Goal: Information Seeking & Learning: Learn about a topic

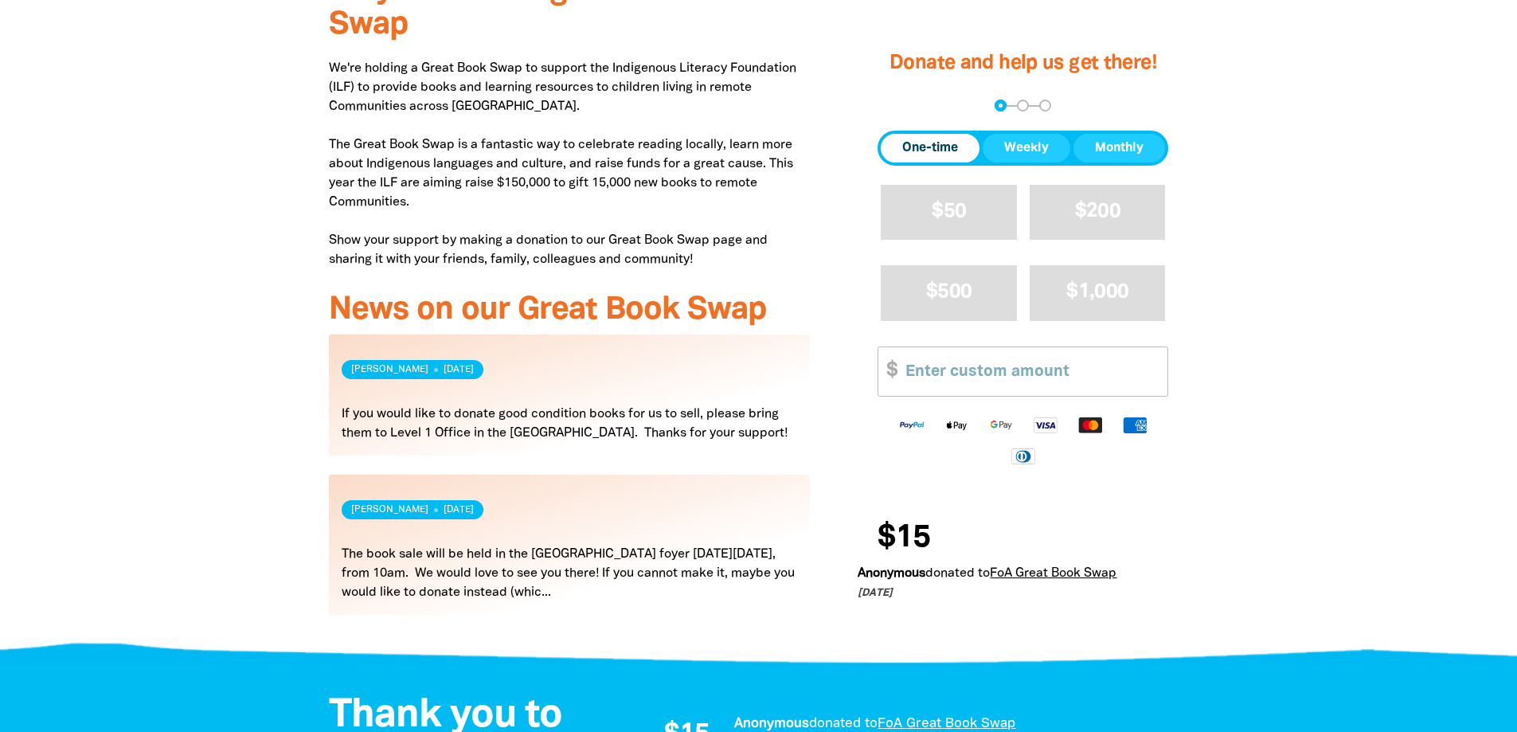
scroll to position [558, 0]
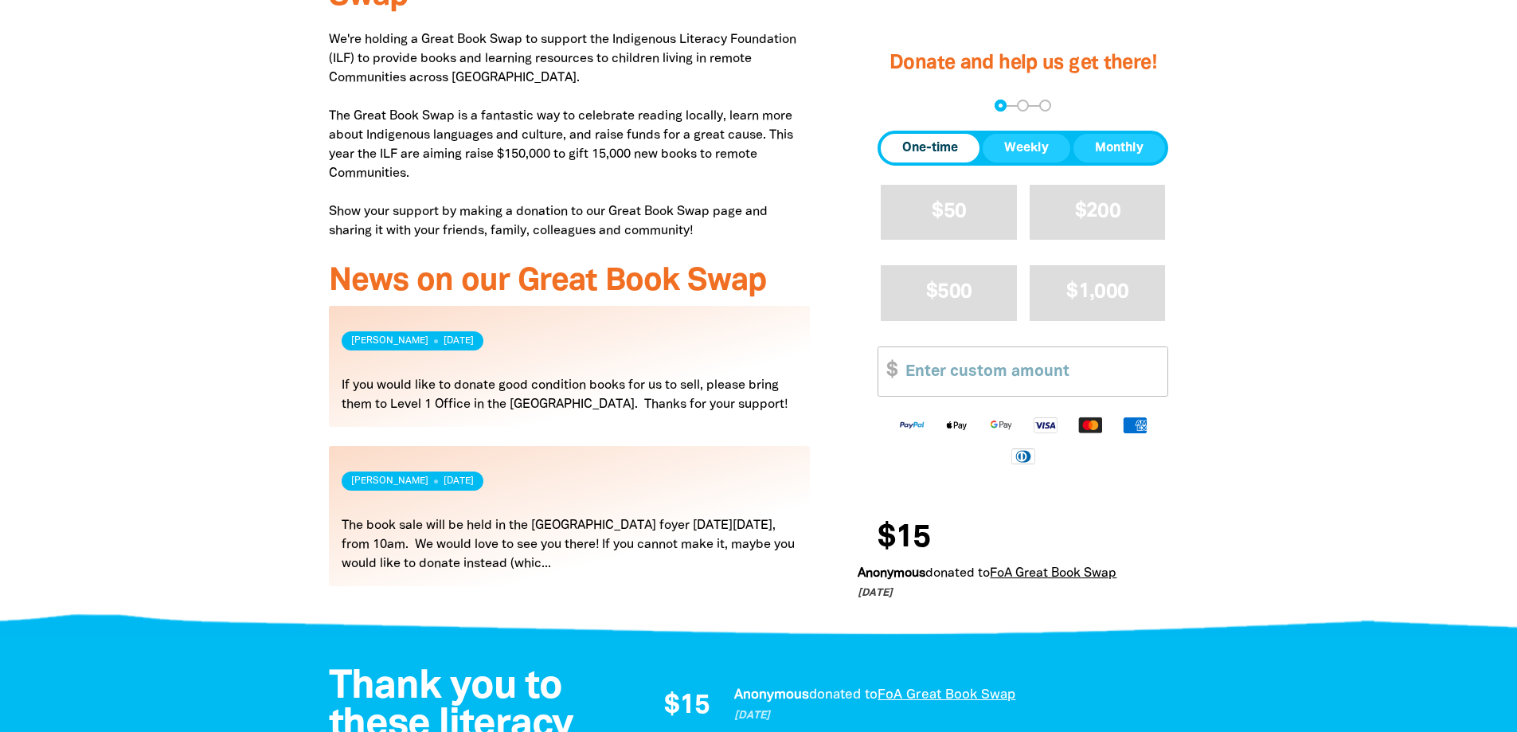
click at [578, 522] on link "Read more" at bounding box center [570, 516] width 482 height 140
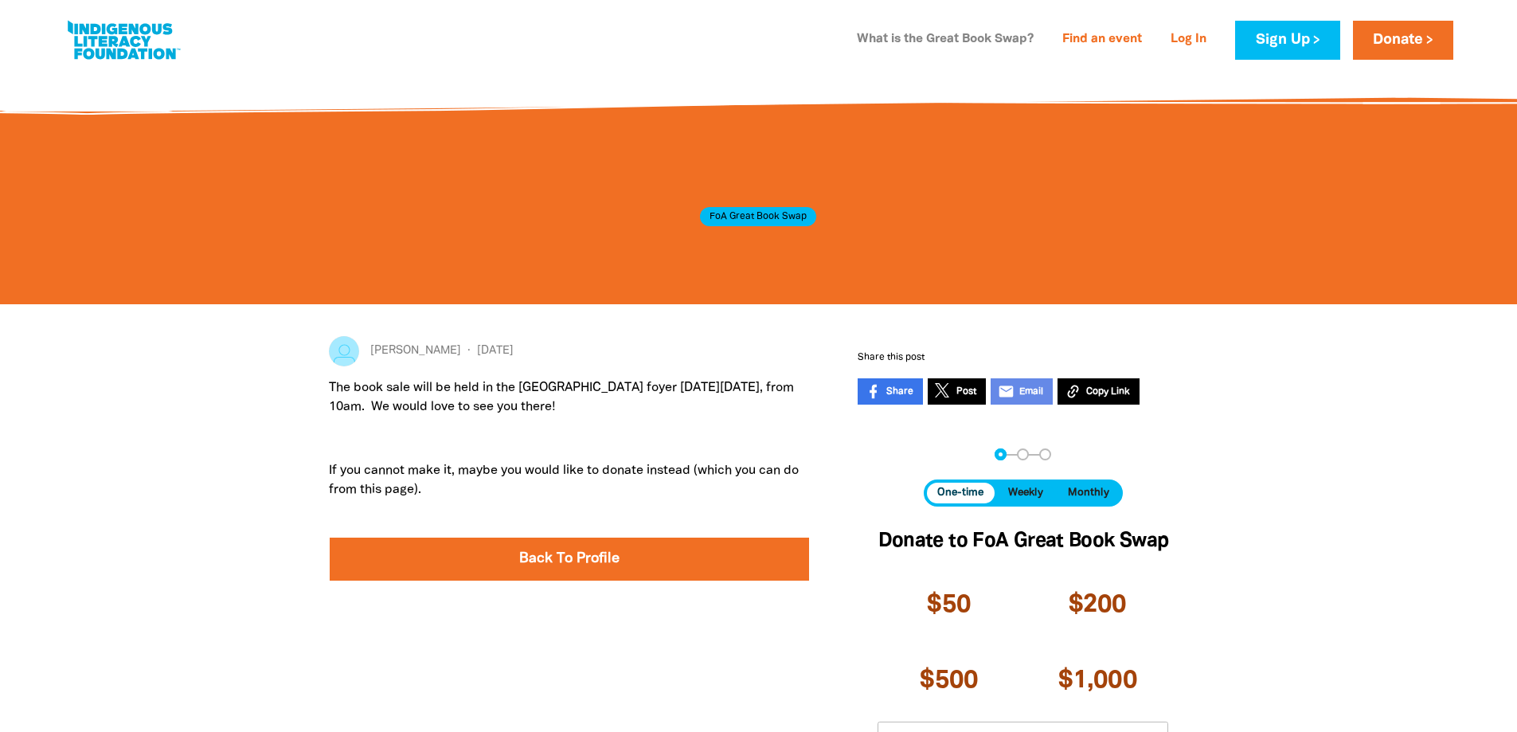
click at [974, 37] on link "What is the Great Book Swap?" at bounding box center [945, 39] width 196 height 25
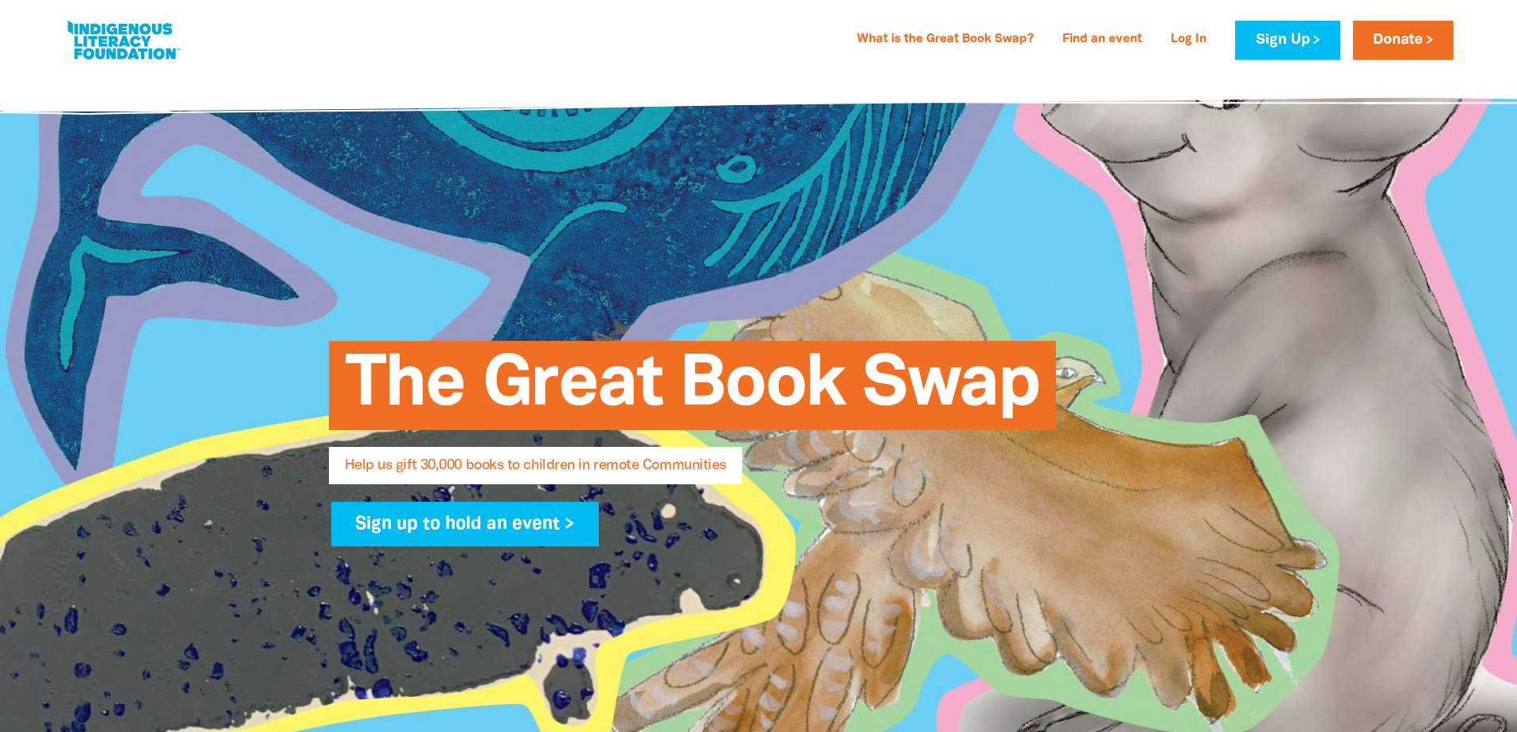
select select "AU"
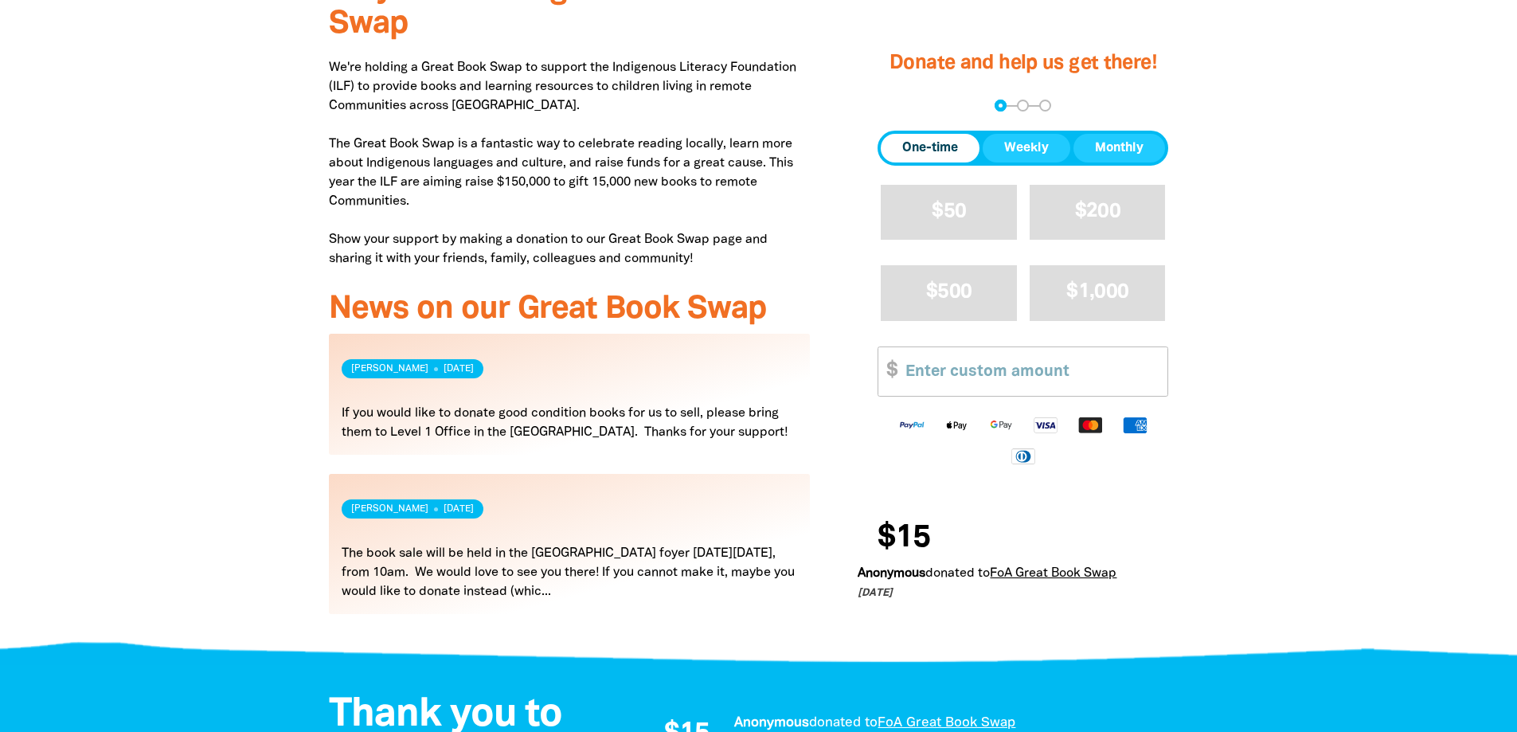
scroll to position [558, 0]
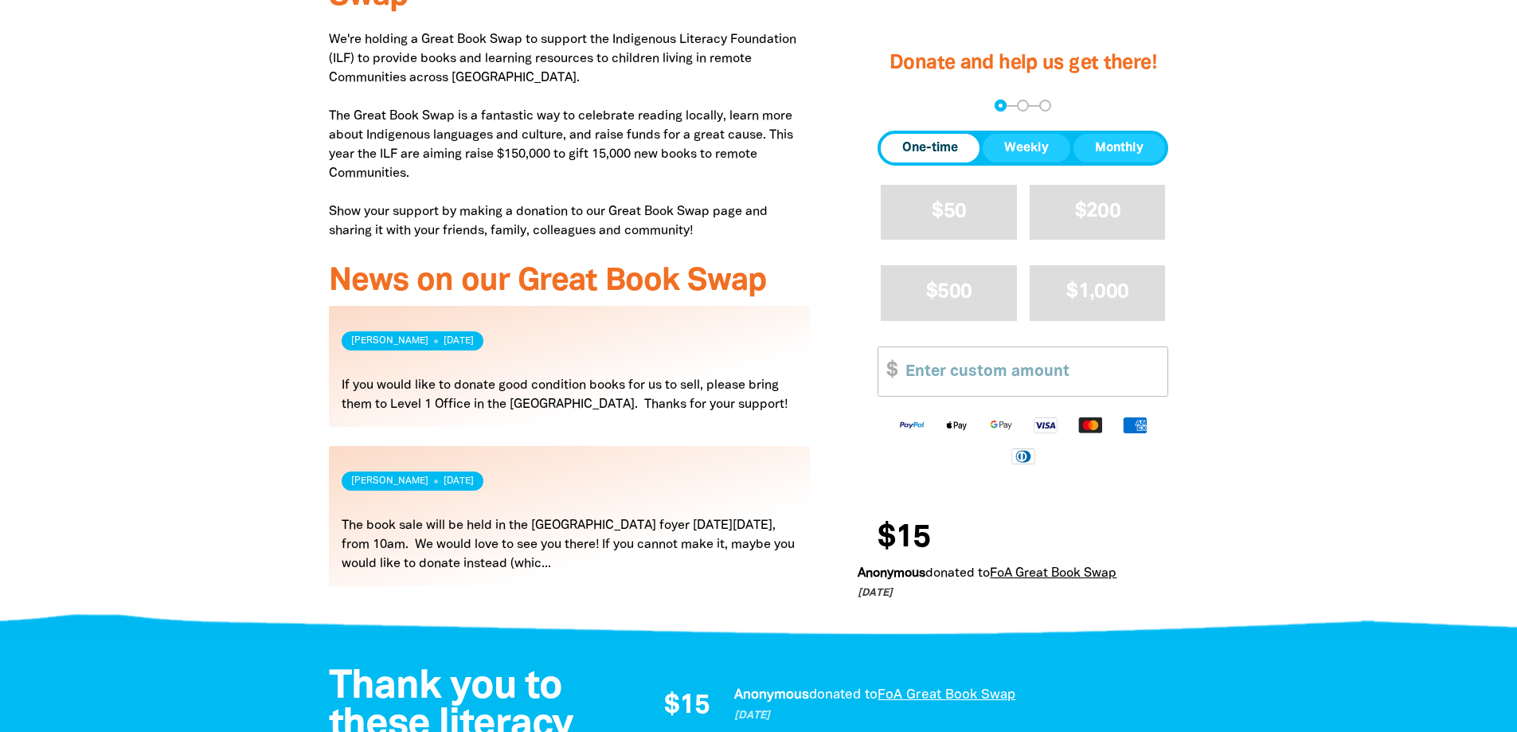
click at [551, 521] on link "Read more" at bounding box center [570, 516] width 482 height 140
